Goal: Information Seeking & Learning: Learn about a topic

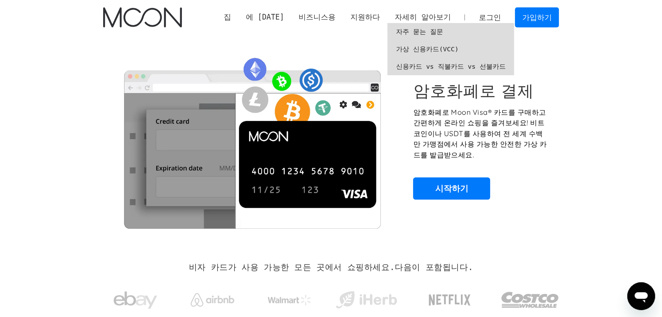
click at [425, 30] on font "자주 묻는 질문" at bounding box center [419, 32] width 47 height 8
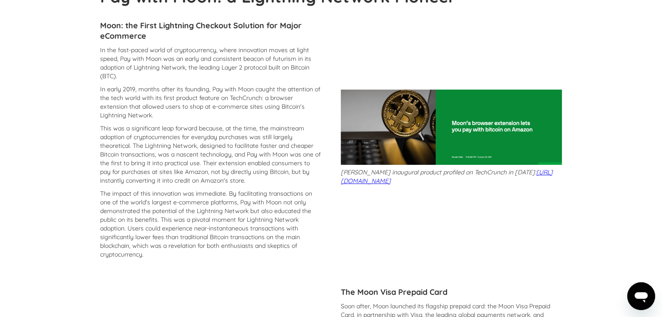
scroll to position [87, 0]
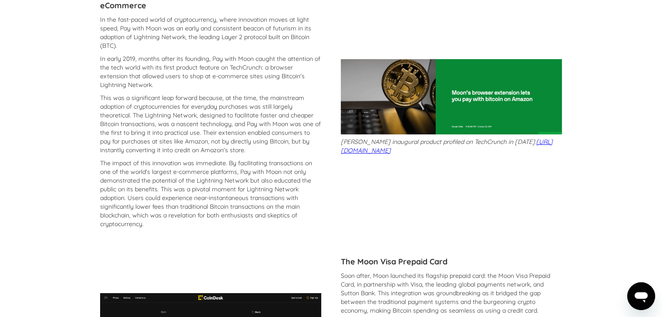
drag, startPoint x: 0, startPoint y: 0, endPoint x: 556, endPoint y: 160, distance: 578.9
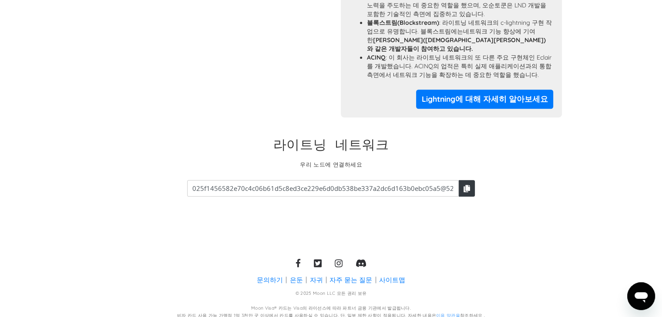
scroll to position [812, 0]
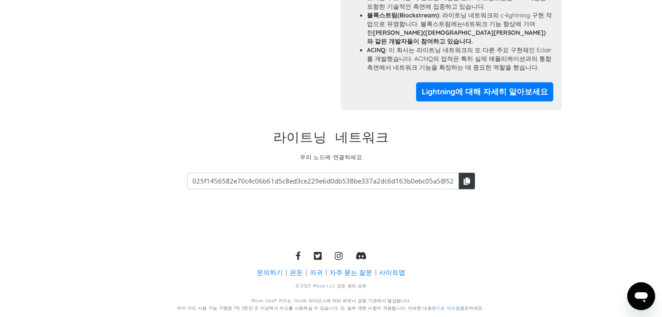
click at [353, 273] on font "자주 묻는 질문" at bounding box center [351, 272] width 43 height 9
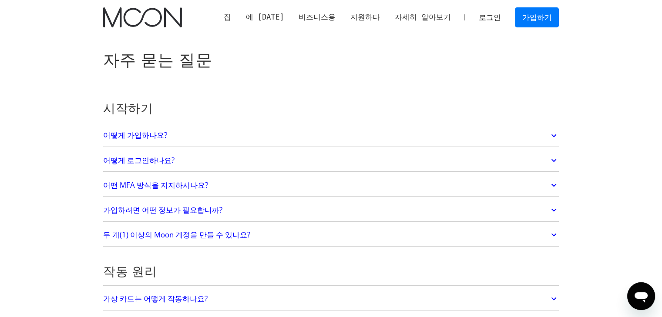
click at [543, 205] on link "가입하려면 어떤 정보가 필요합니까?" at bounding box center [331, 210] width 456 height 18
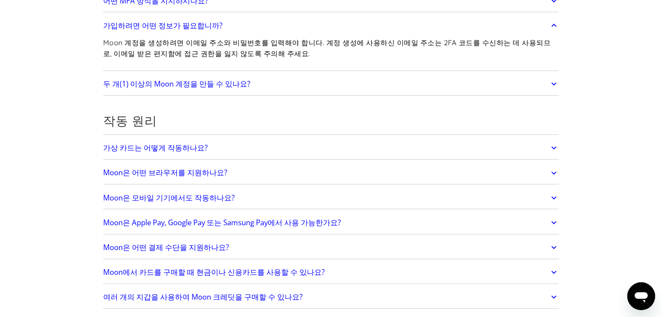
scroll to position [218, 0]
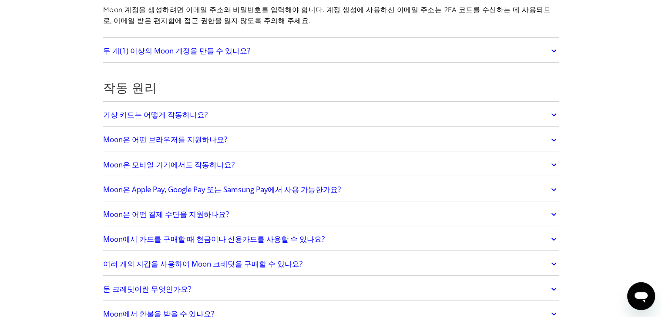
click at [556, 216] on icon at bounding box center [554, 215] width 10 height 16
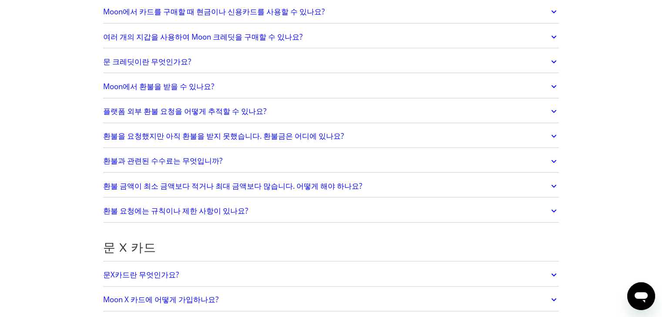
scroll to position [610, 0]
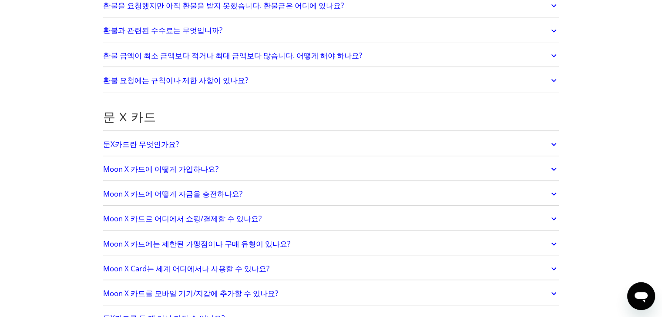
click at [554, 163] on icon at bounding box center [554, 170] width 10 height 16
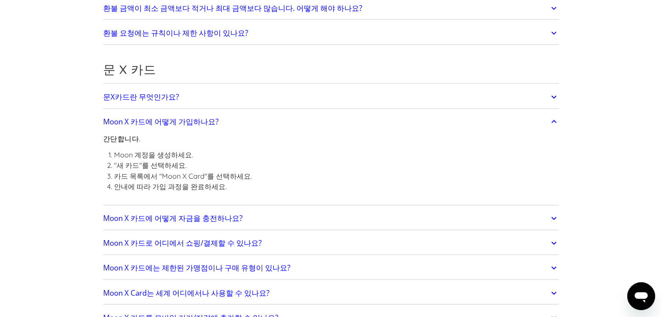
scroll to position [740, 0]
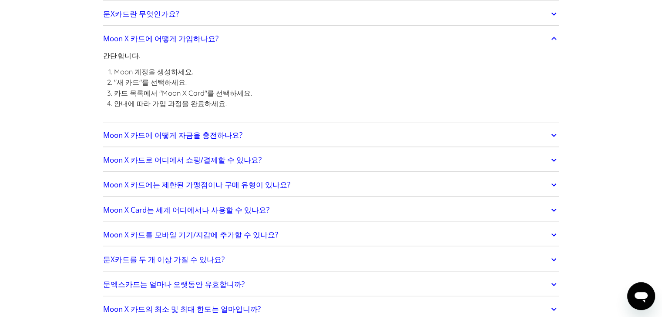
click at [556, 135] on icon at bounding box center [554, 136] width 10 height 16
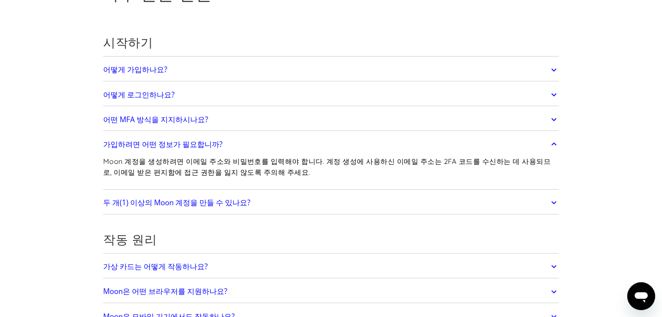
scroll to position [0, 0]
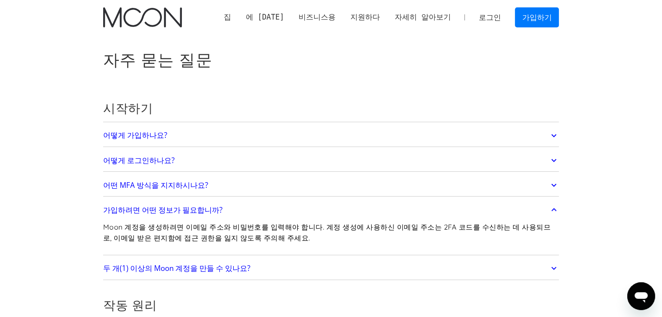
drag, startPoint x: 23, startPoint y: 115, endPoint x: 24, endPoint y: 109, distance: 5.9
